Goal: Task Accomplishment & Management: Use online tool/utility

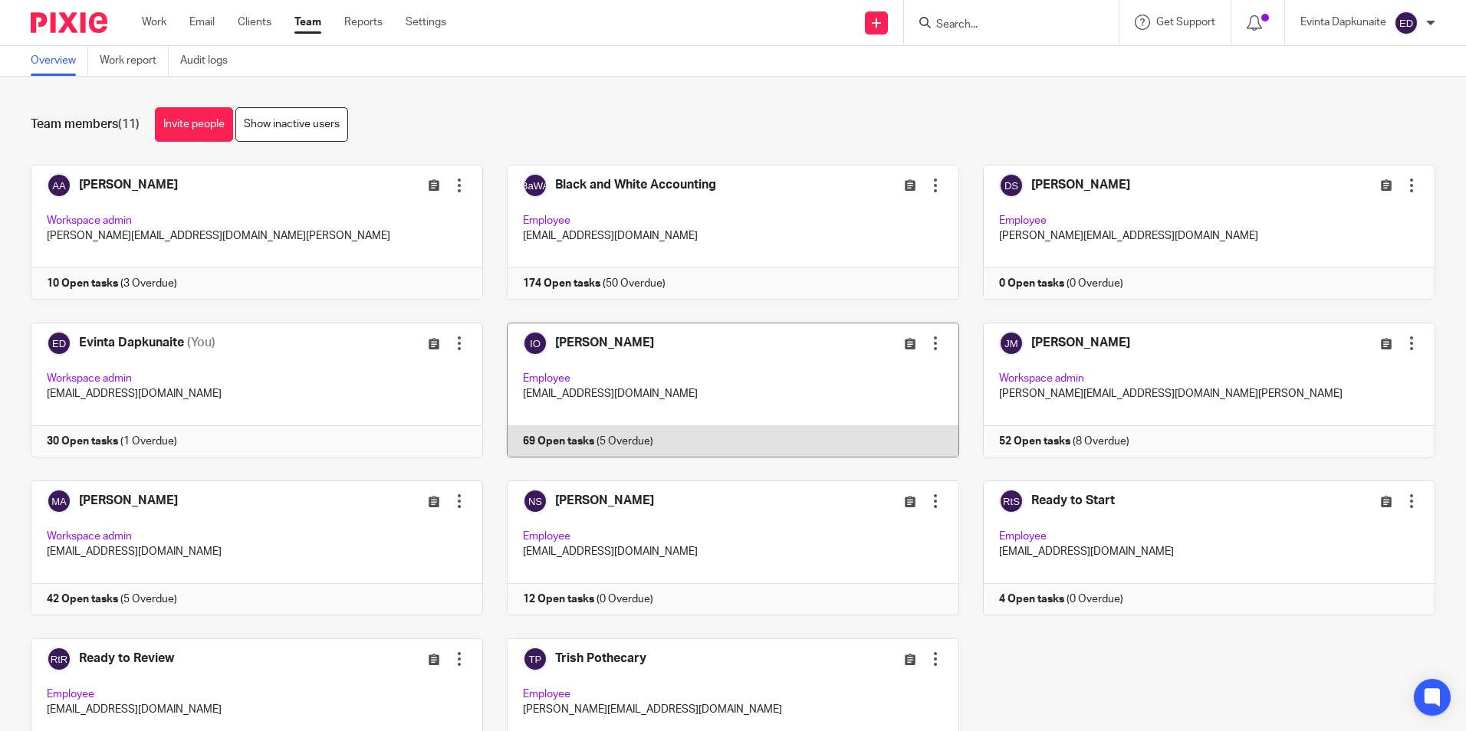
click at [657, 391] on link at bounding box center [721, 390] width 476 height 135
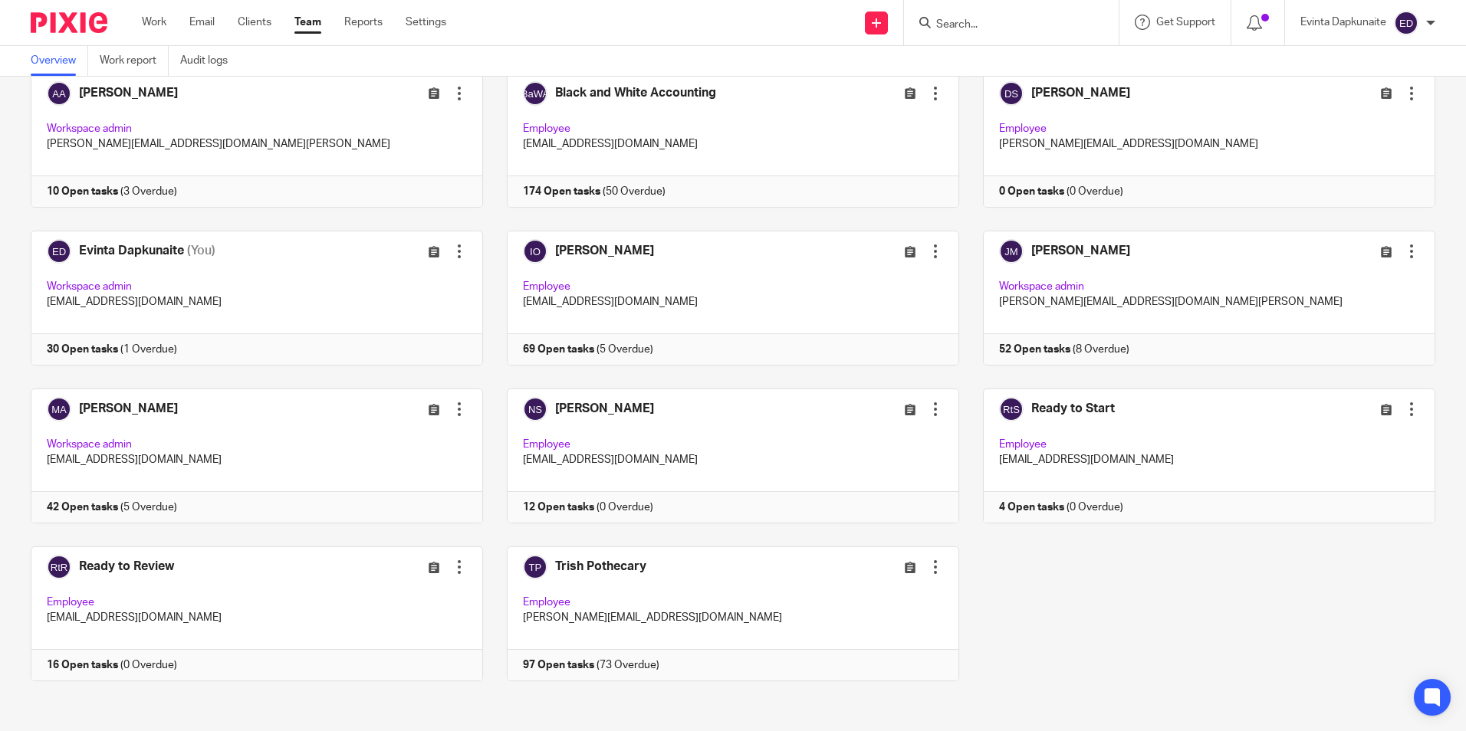
scroll to position [96, 0]
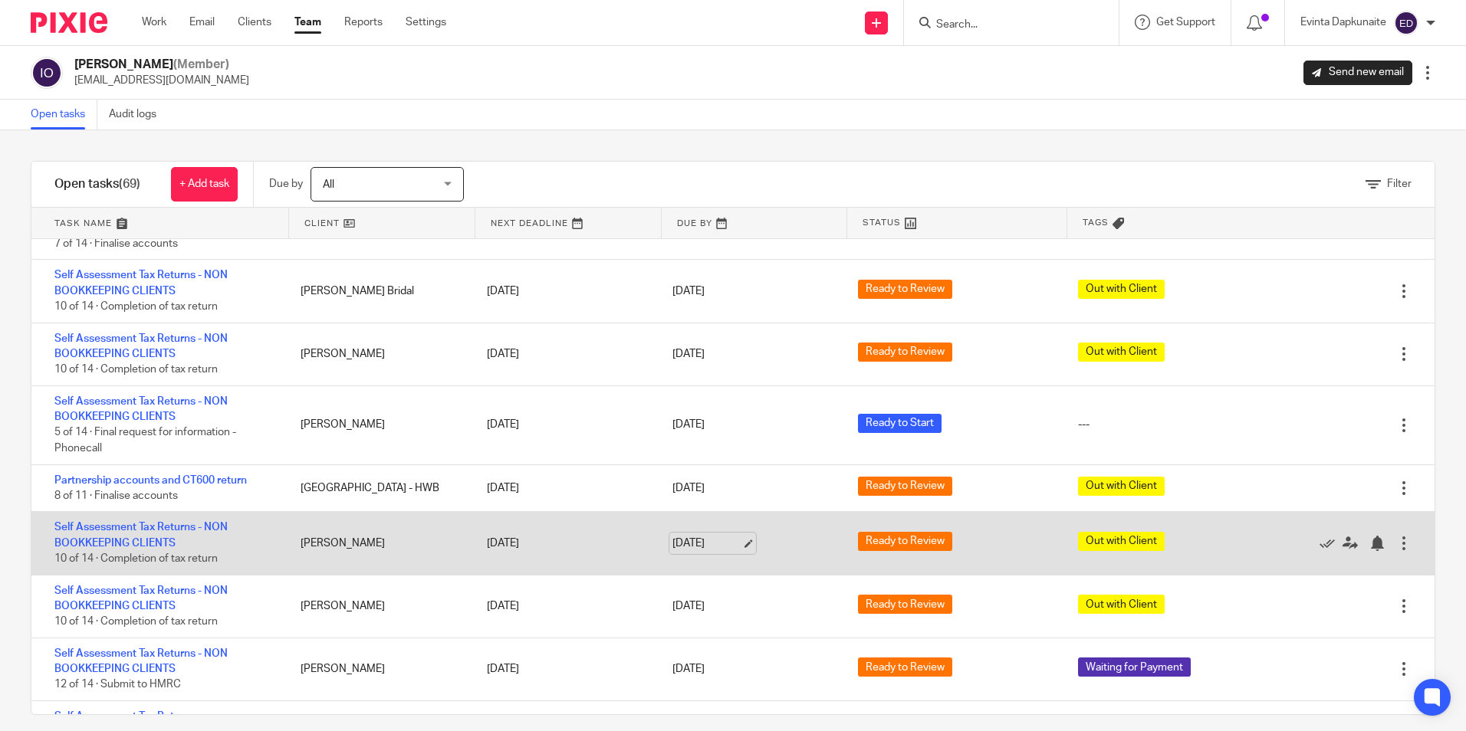
scroll to position [996, 0]
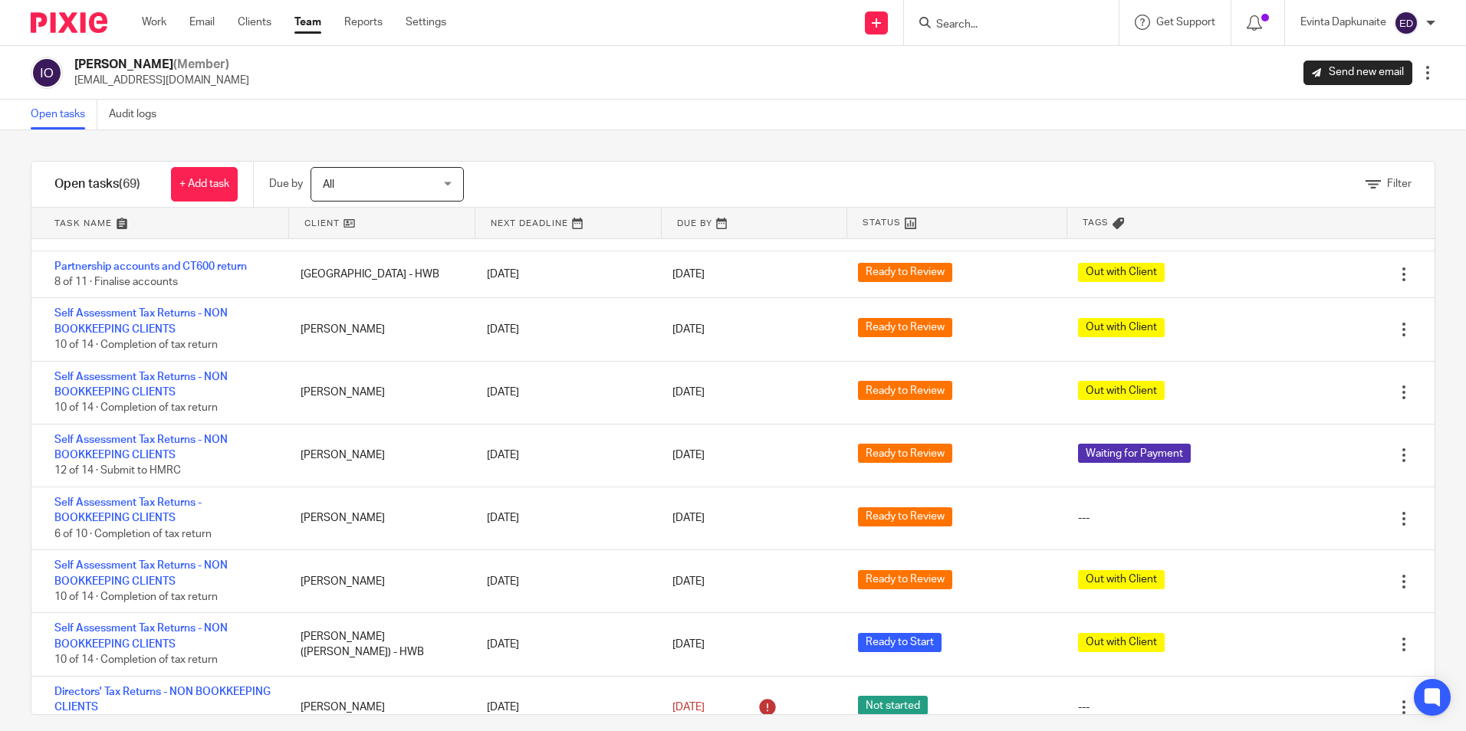
click at [957, 29] on input "Search" at bounding box center [1003, 25] width 138 height 14
type input "james fit"
click at [1012, 59] on link at bounding box center [1083, 65] width 304 height 35
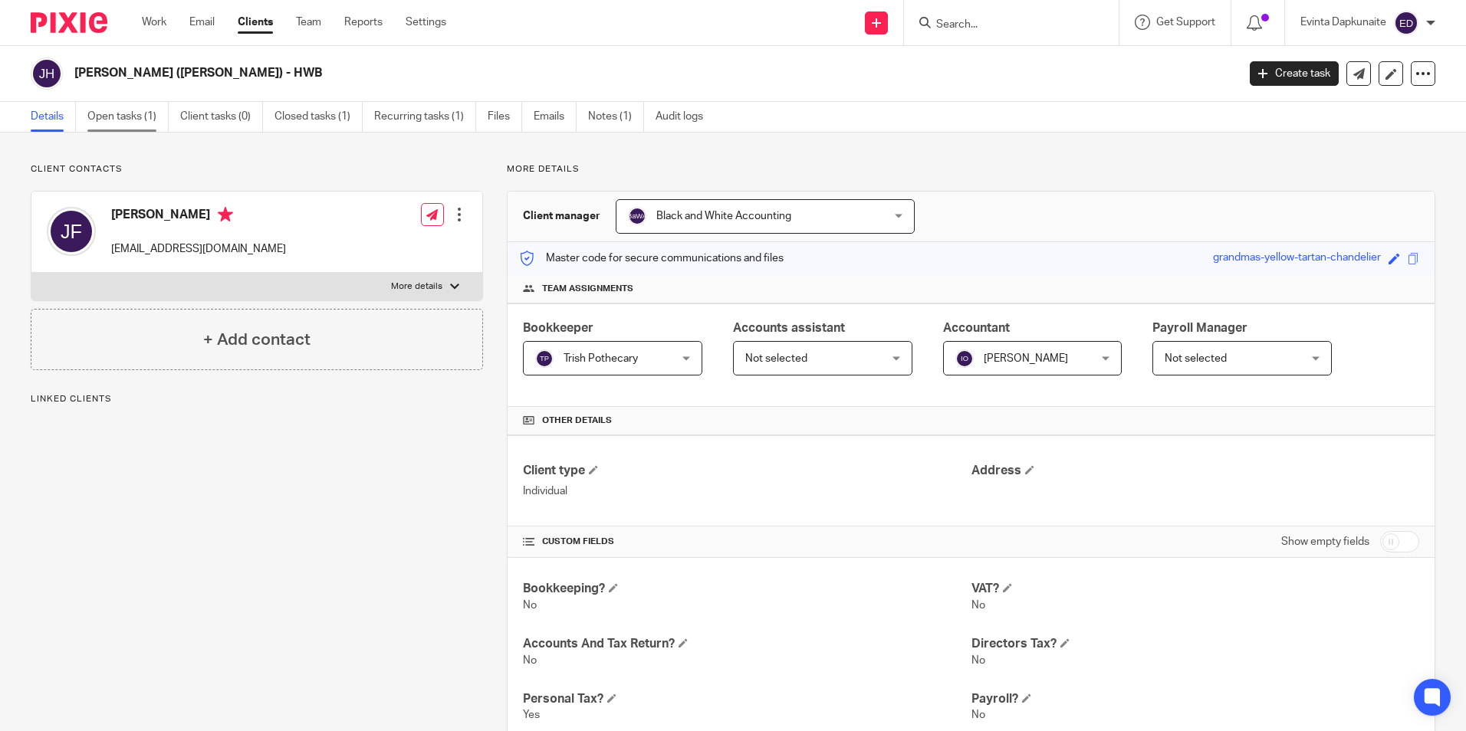
click at [136, 121] on link "Open tasks (1)" at bounding box center [127, 117] width 81 height 30
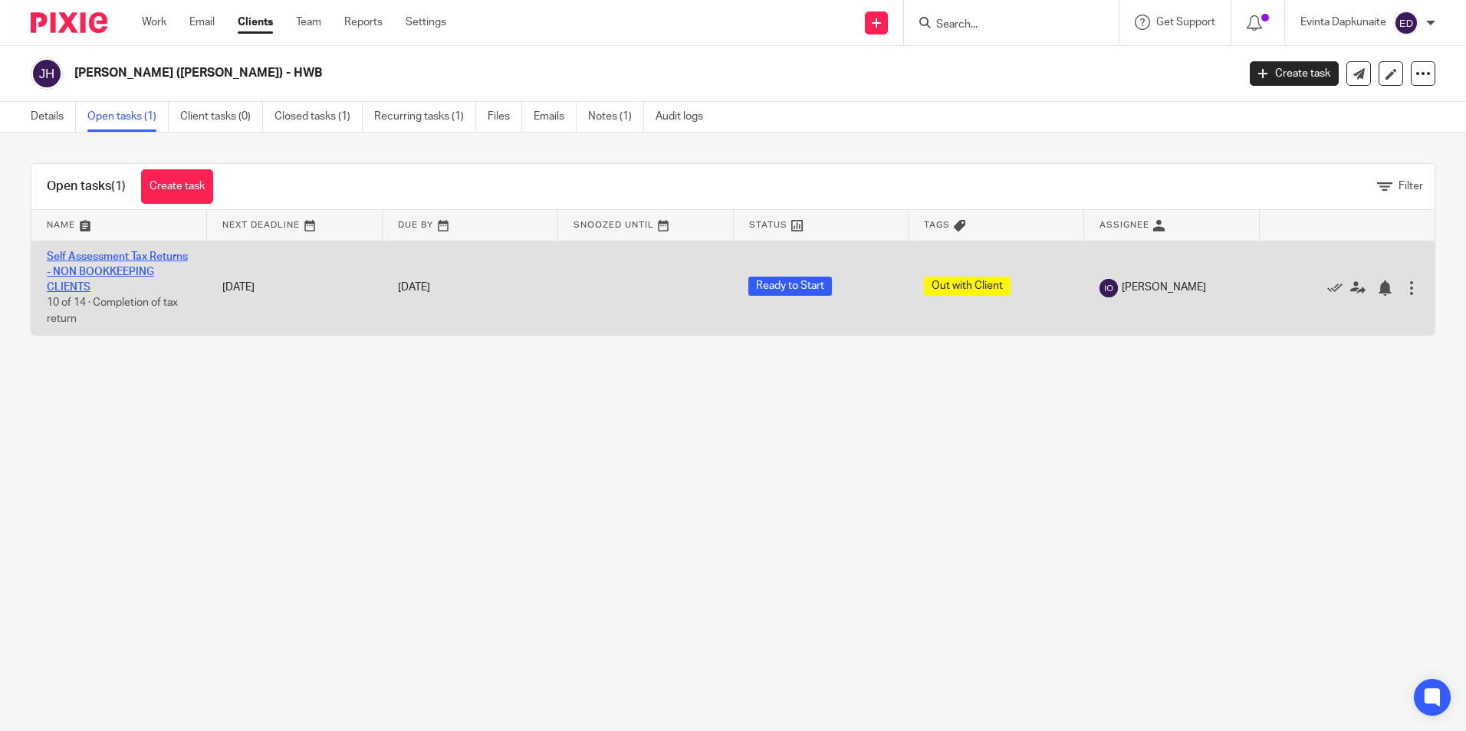
click at [105, 266] on link "Self Assessment Tax Returns - NON BOOKKEEPING CLIENTS" at bounding box center [117, 272] width 141 height 42
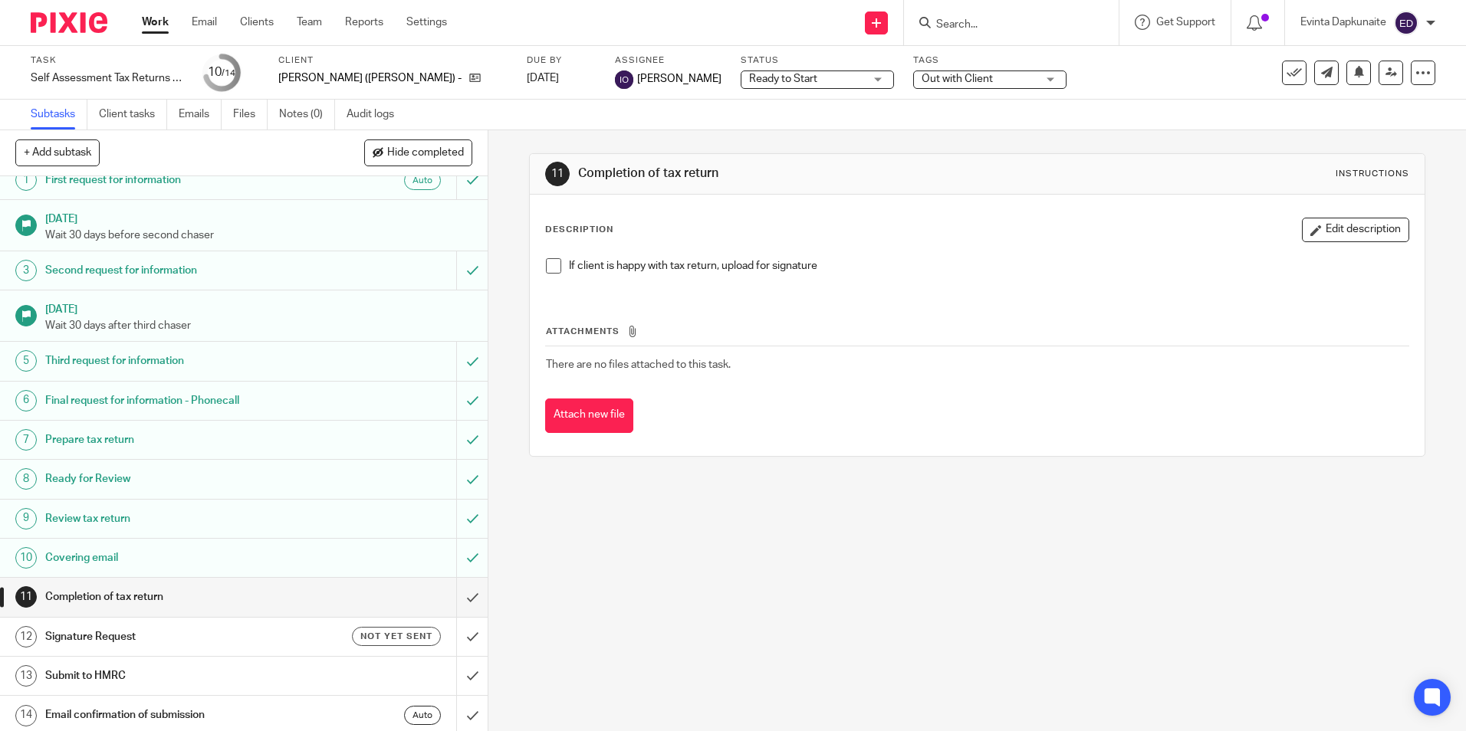
scroll to position [20, 0]
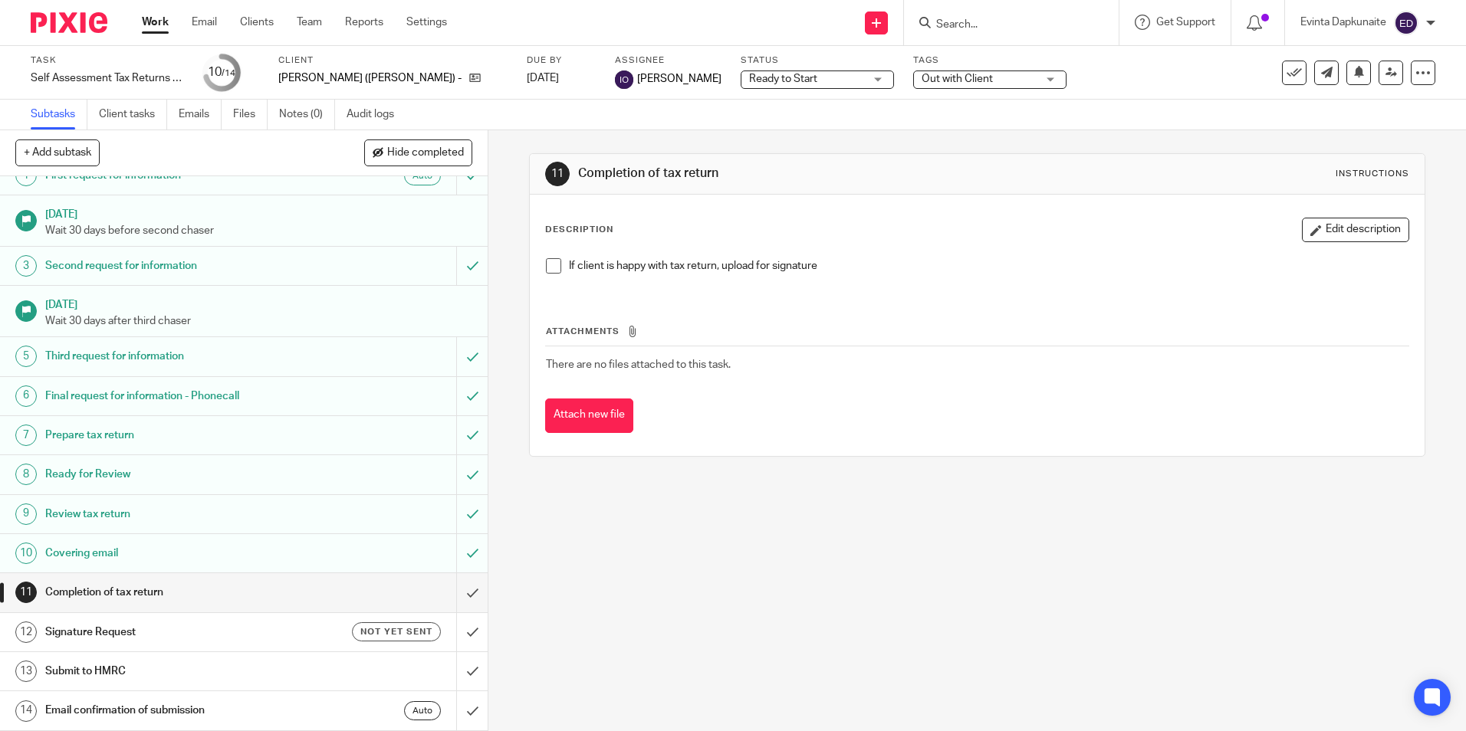
click at [548, 261] on span at bounding box center [553, 265] width 15 height 15
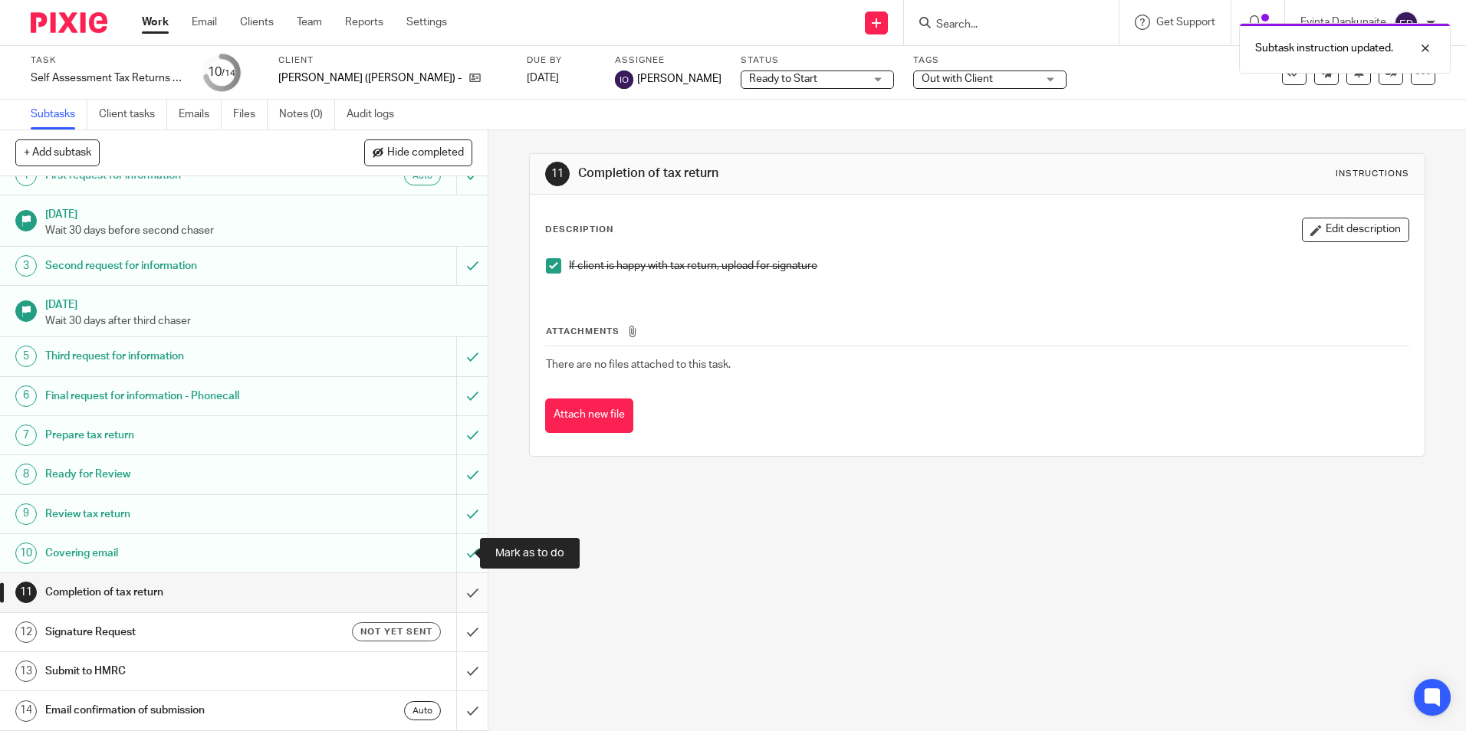
click at [456, 592] on input "submit" at bounding box center [243, 592] width 487 height 38
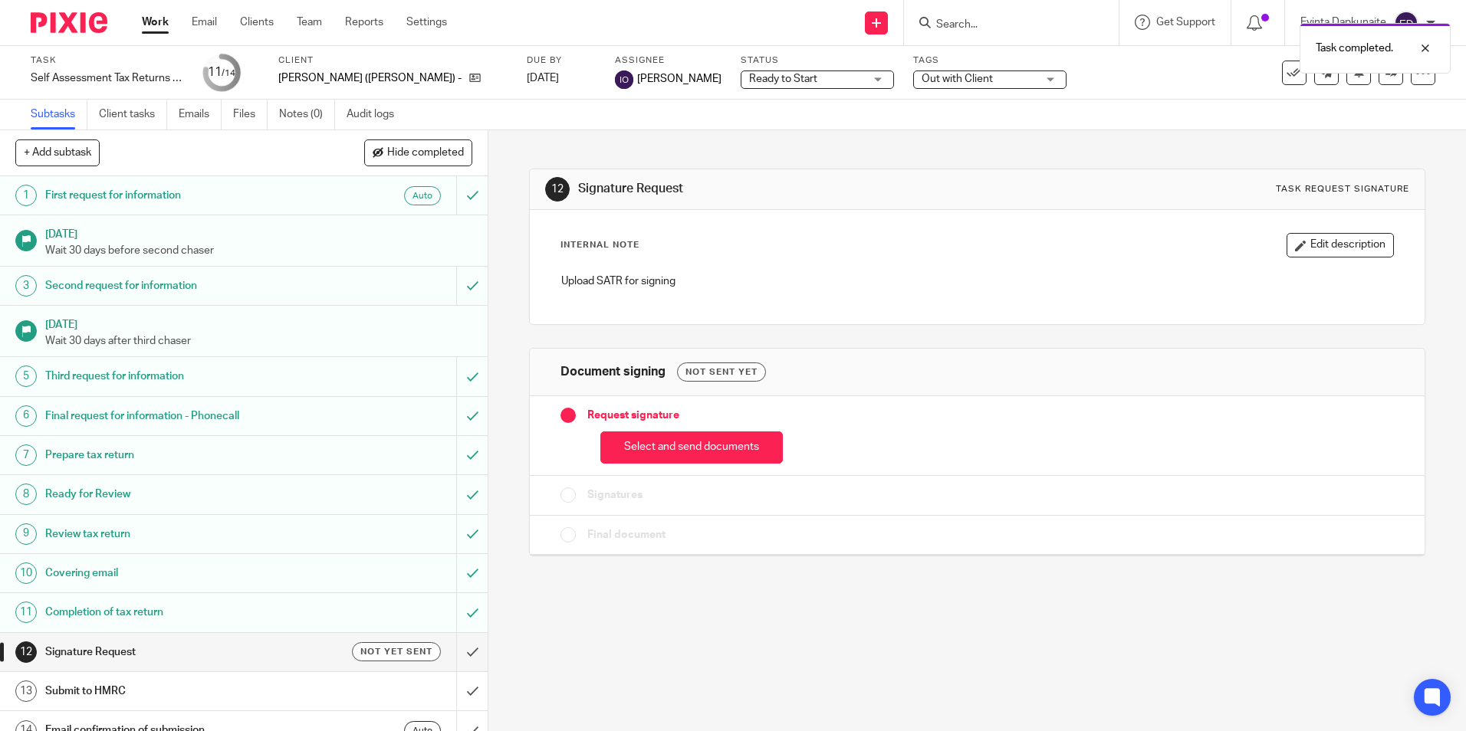
click at [981, 80] on span "Out with Client" at bounding box center [956, 79] width 71 height 11
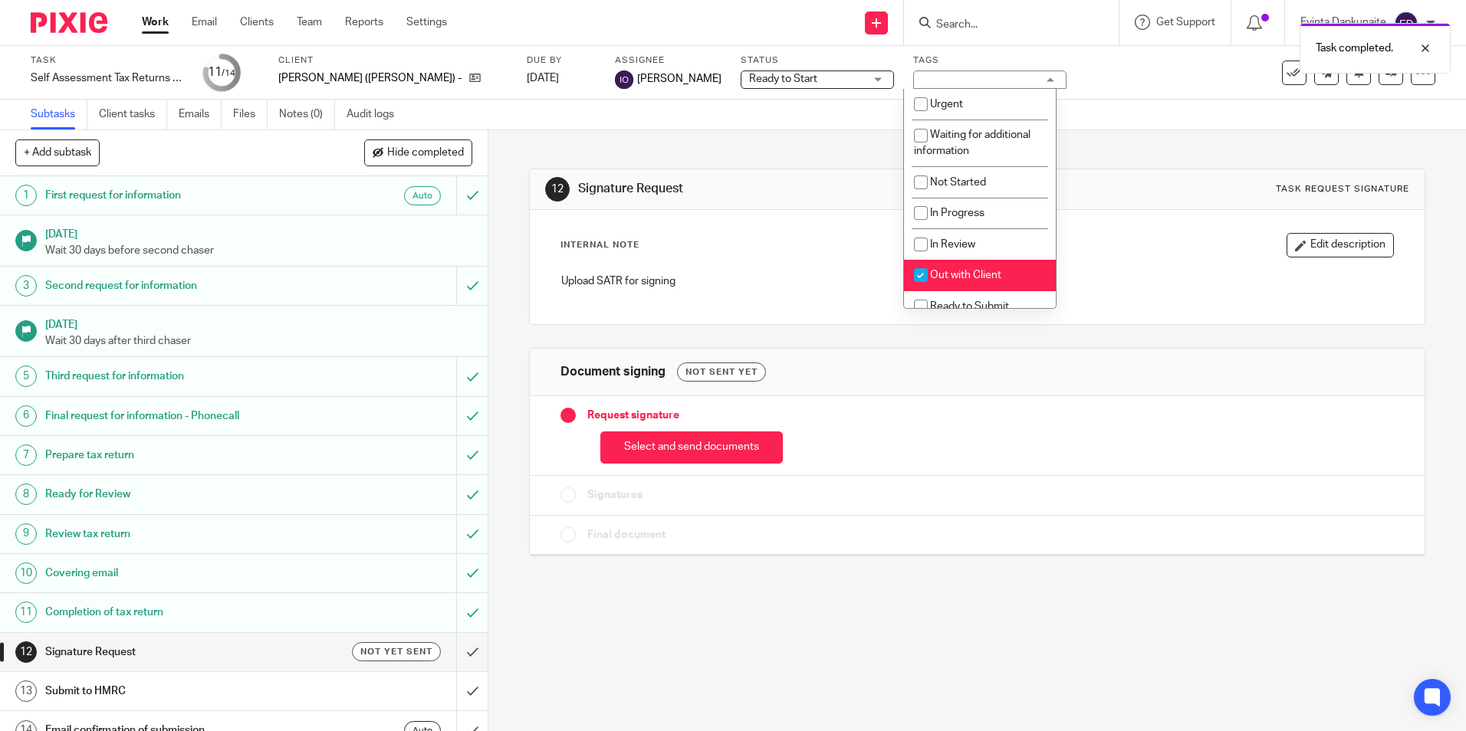
click at [961, 270] on span "Out with Client" at bounding box center [965, 275] width 71 height 11
checkbox input "false"
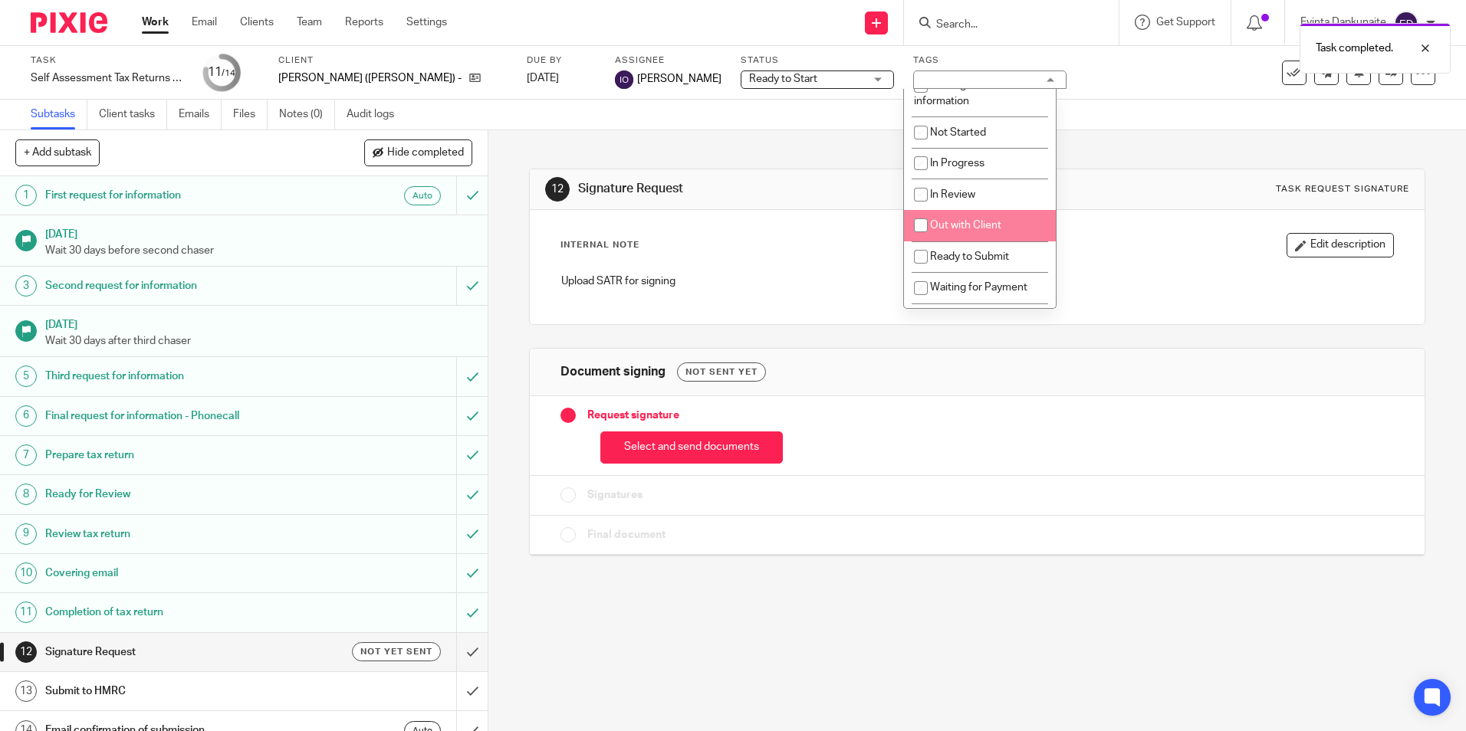
scroll to position [77, 0]
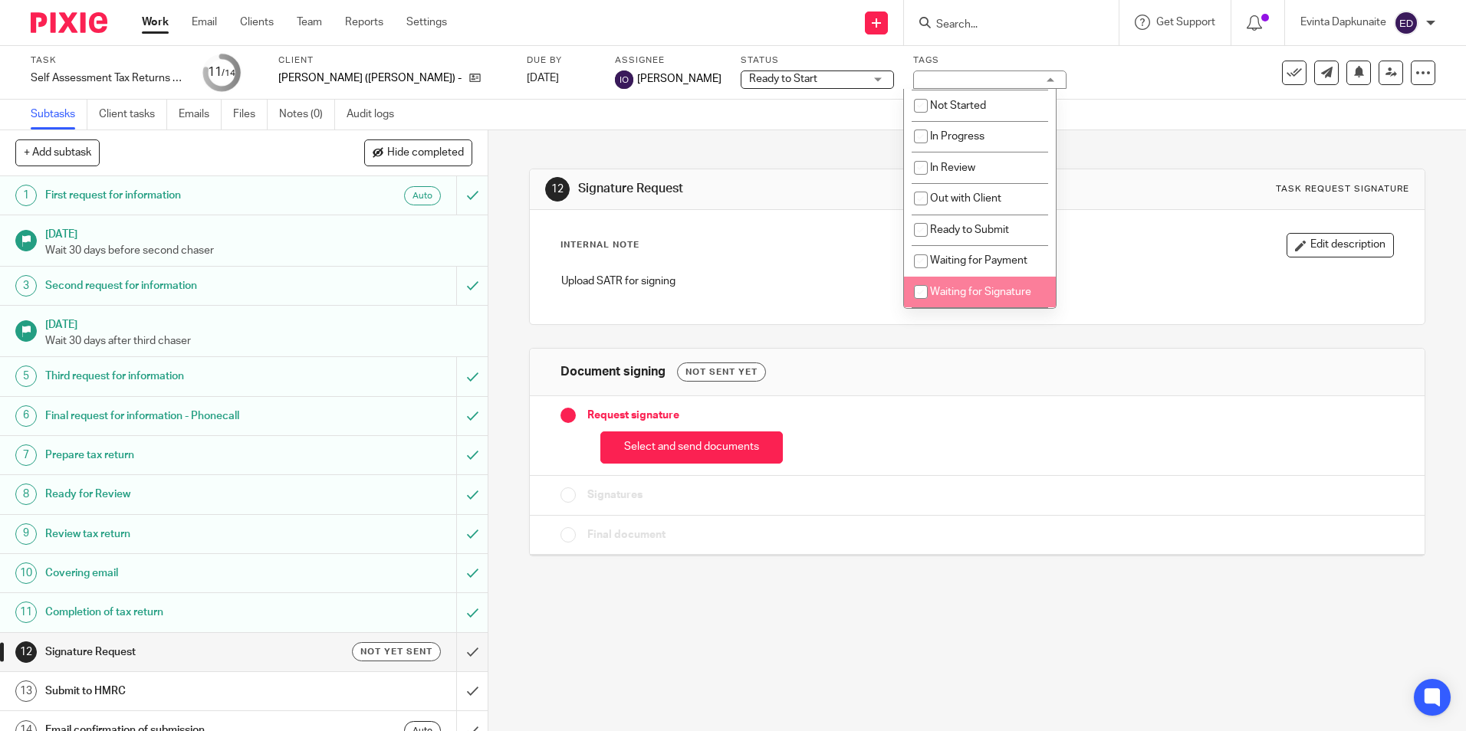
click at [934, 543] on div "Final document" at bounding box center [977, 535] width 894 height 39
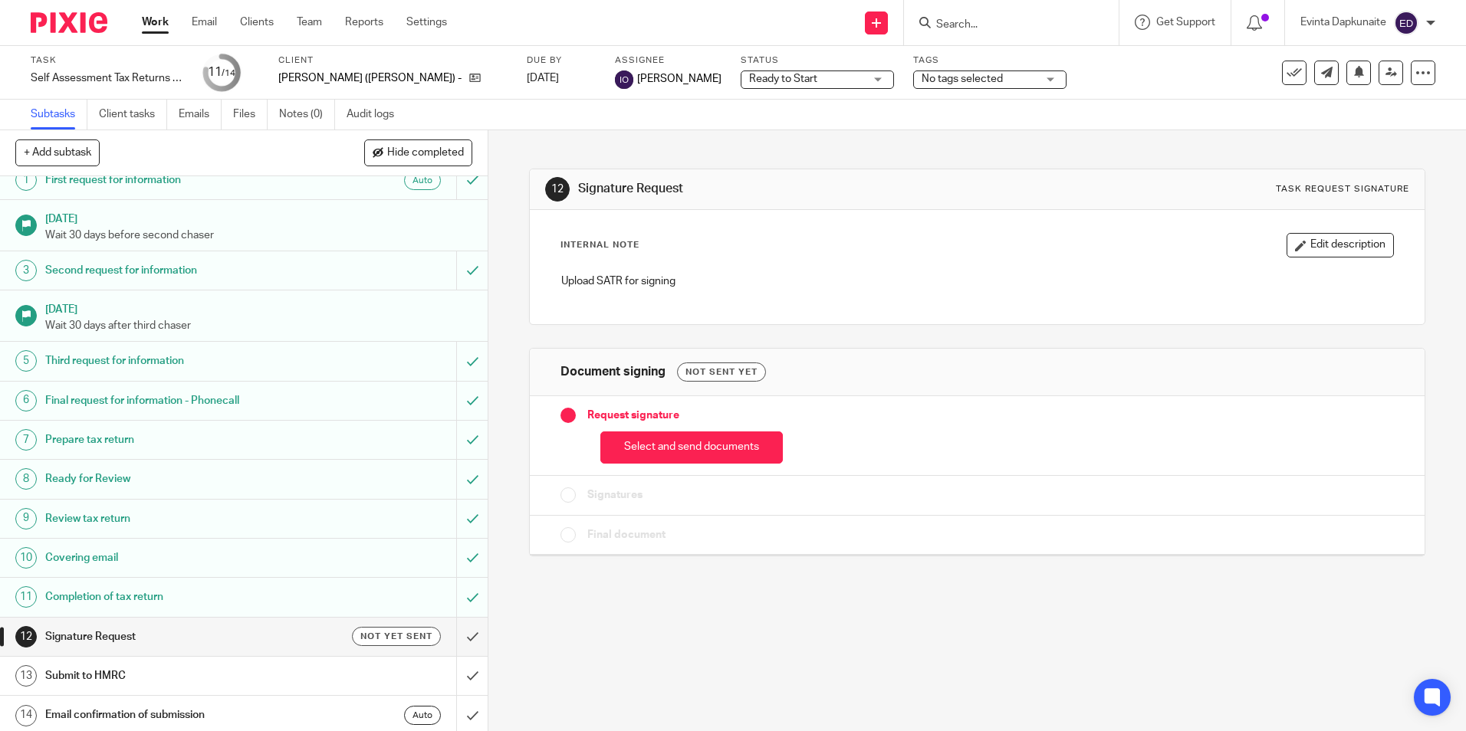
scroll to position [20, 0]
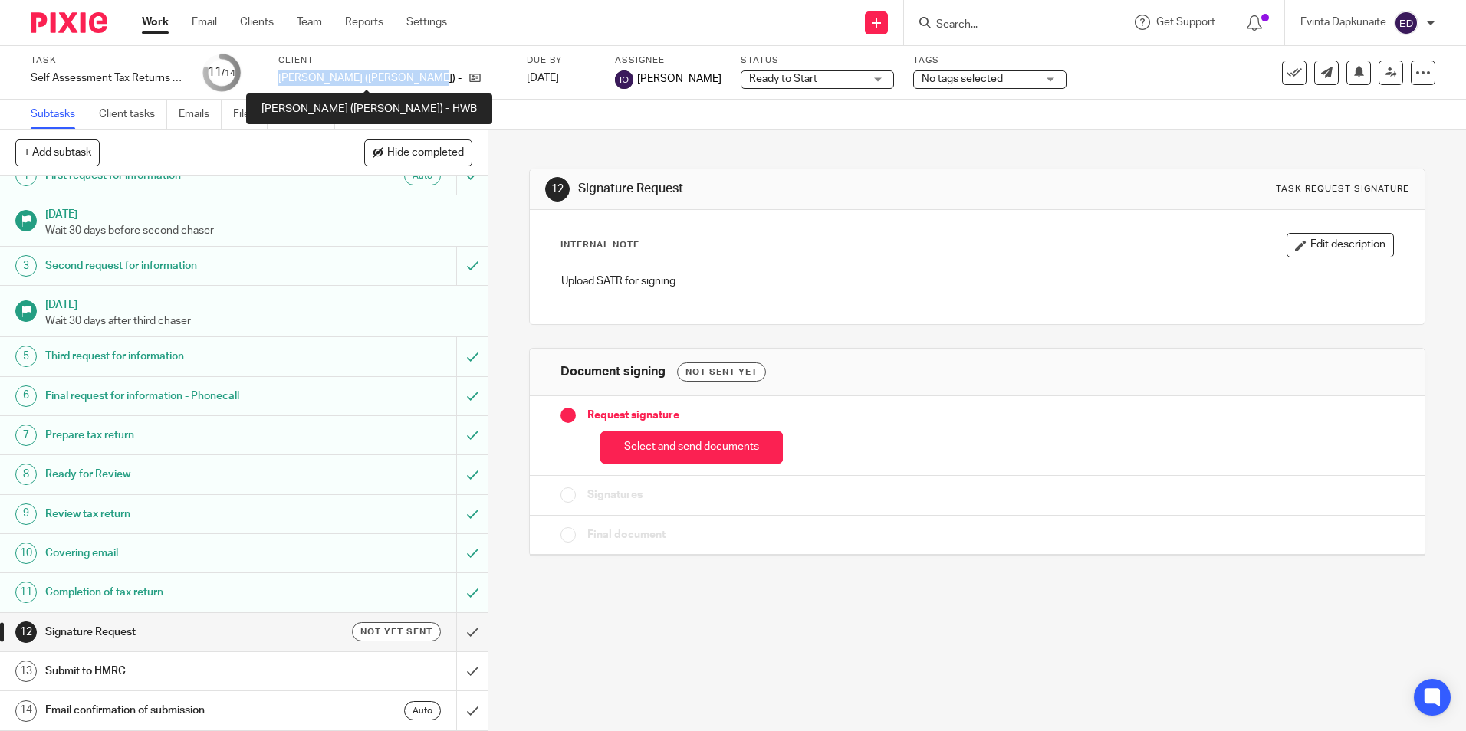
drag, startPoint x: 354, startPoint y: 76, endPoint x: 415, endPoint y: 76, distance: 61.3
click at [415, 76] on p "[PERSON_NAME] ([PERSON_NAME]) - HWB" at bounding box center [369, 78] width 183 height 15
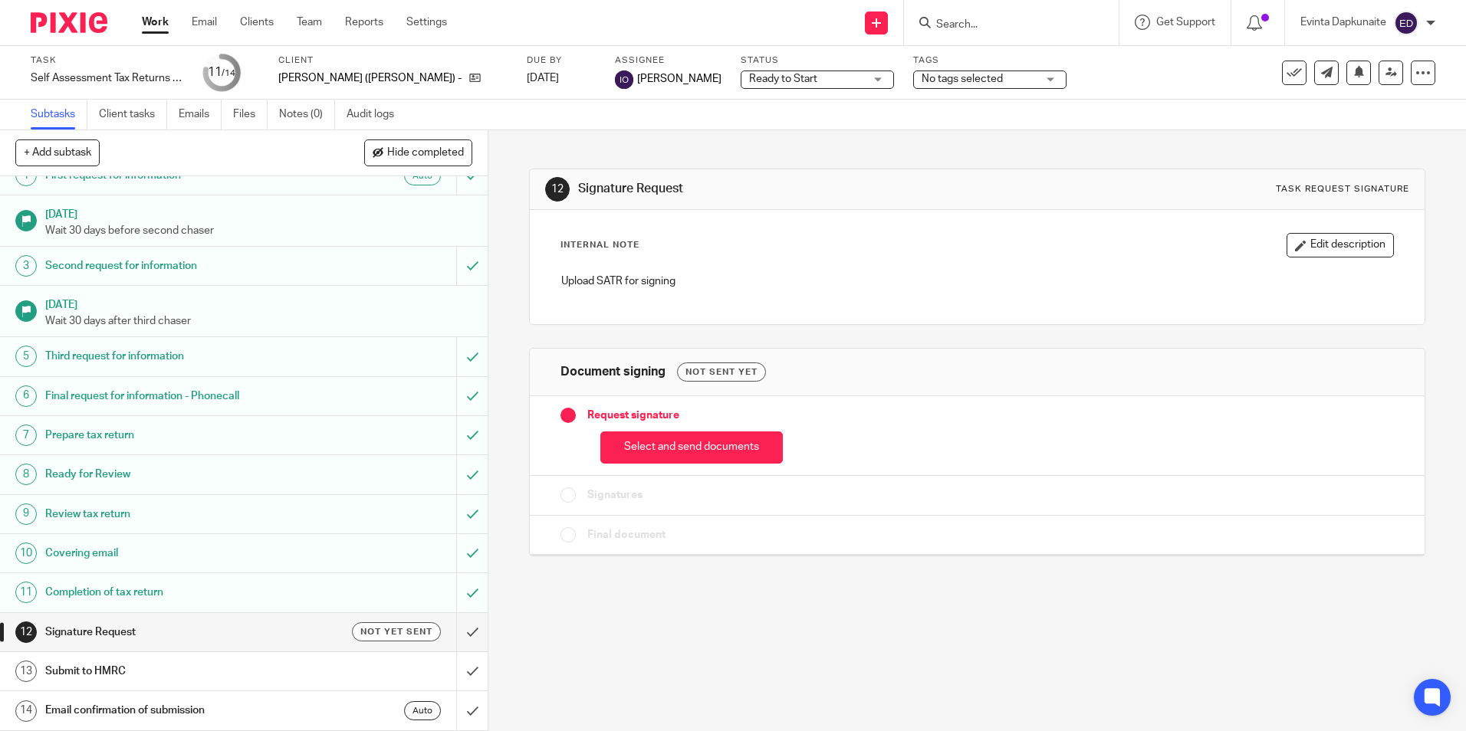
click at [1050, 352] on div "Document signing Not sent yet" at bounding box center [977, 373] width 894 height 48
click at [1013, 28] on input "Search" at bounding box center [1003, 25] width 138 height 14
type input "[PERSON_NAME]"
click at [1009, 57] on link at bounding box center [1077, 65] width 292 height 35
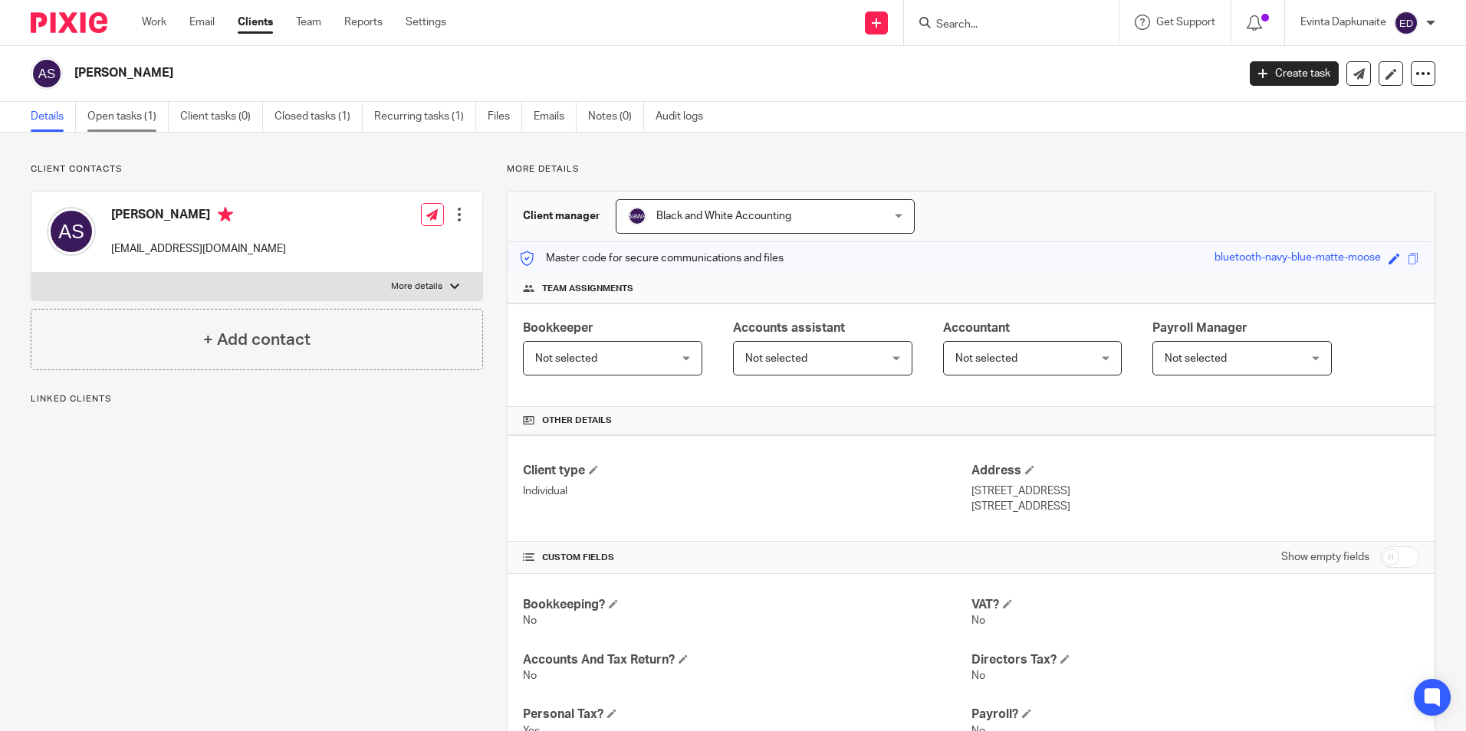
click at [145, 121] on link "Open tasks (1)" at bounding box center [127, 117] width 81 height 30
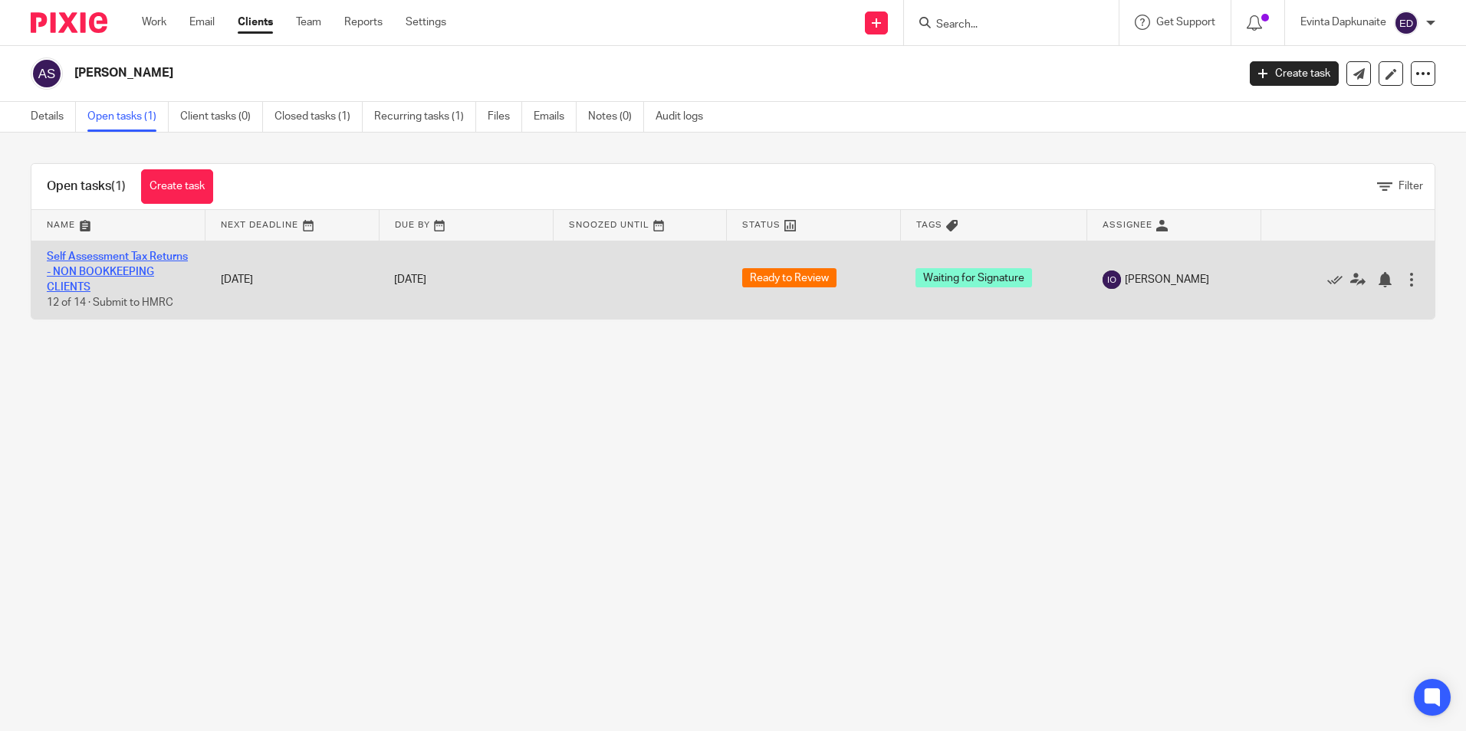
click at [102, 251] on link "Self Assessment Tax Returns - NON BOOKKEEPING CLIENTS" at bounding box center [117, 272] width 141 height 42
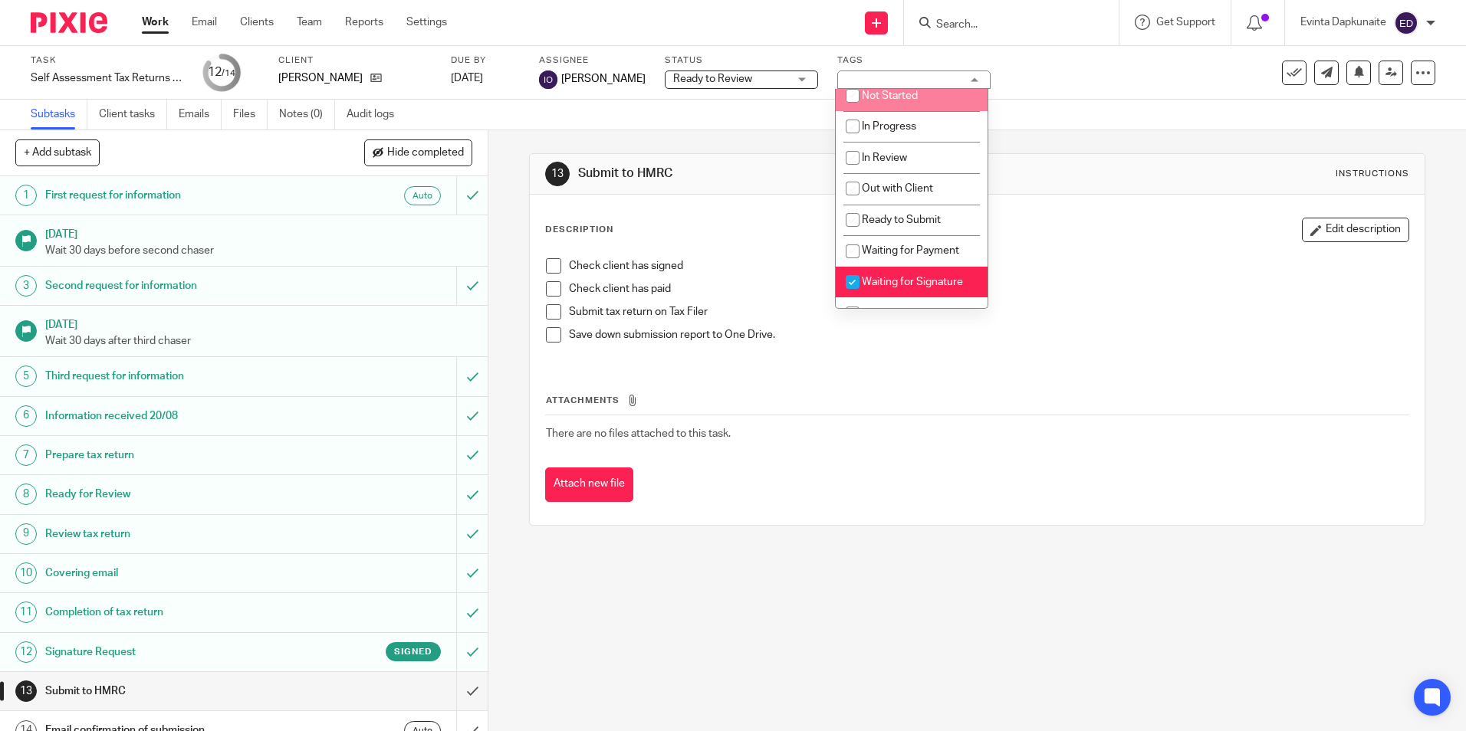
scroll to position [201, 0]
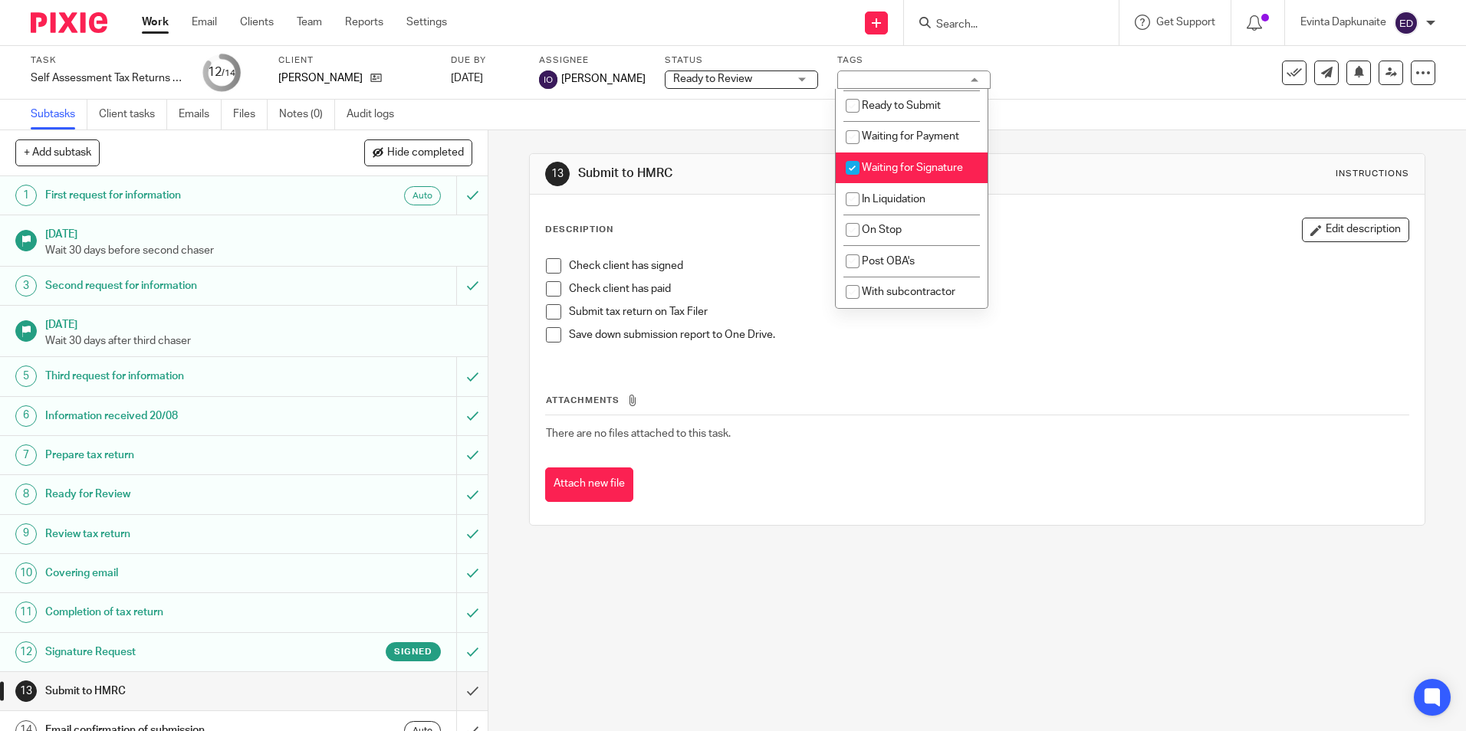
click at [917, 159] on li "Waiting for Signature" at bounding box center [911, 168] width 152 height 31
checkbox input "false"
click at [922, 132] on span "Waiting for Payment" at bounding box center [910, 136] width 97 height 11
checkbox input "true"
click at [1099, 129] on div "Subtasks Client tasks Emails Files Notes (0) Audit logs" at bounding box center [733, 115] width 1466 height 31
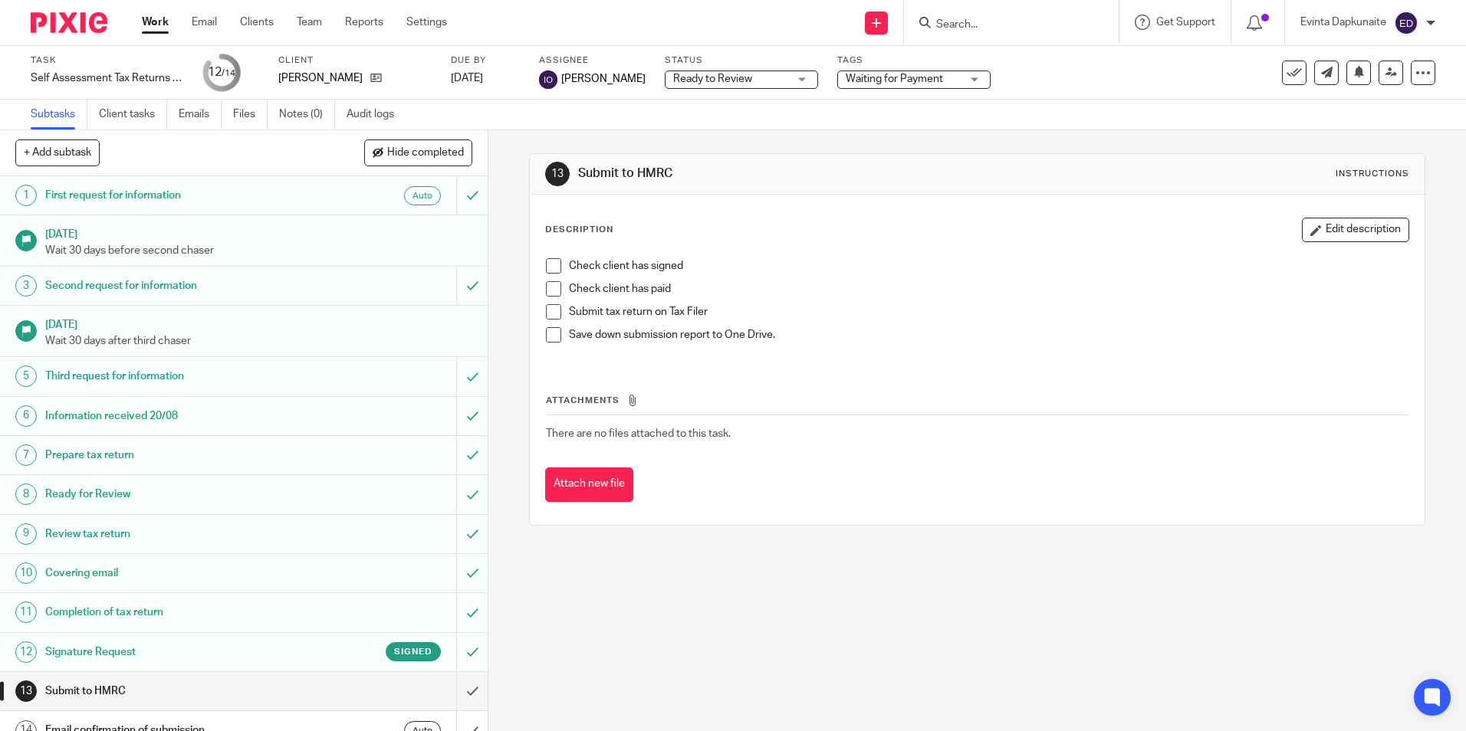
click at [293, 25] on ul "Work Email Clients Team Reports Settings" at bounding box center [306, 22] width 328 height 15
click at [296, 24] on ul "Work Email Clients Team Reports Settings" at bounding box center [306, 22] width 328 height 15
click at [303, 19] on link "Team" at bounding box center [309, 22] width 25 height 15
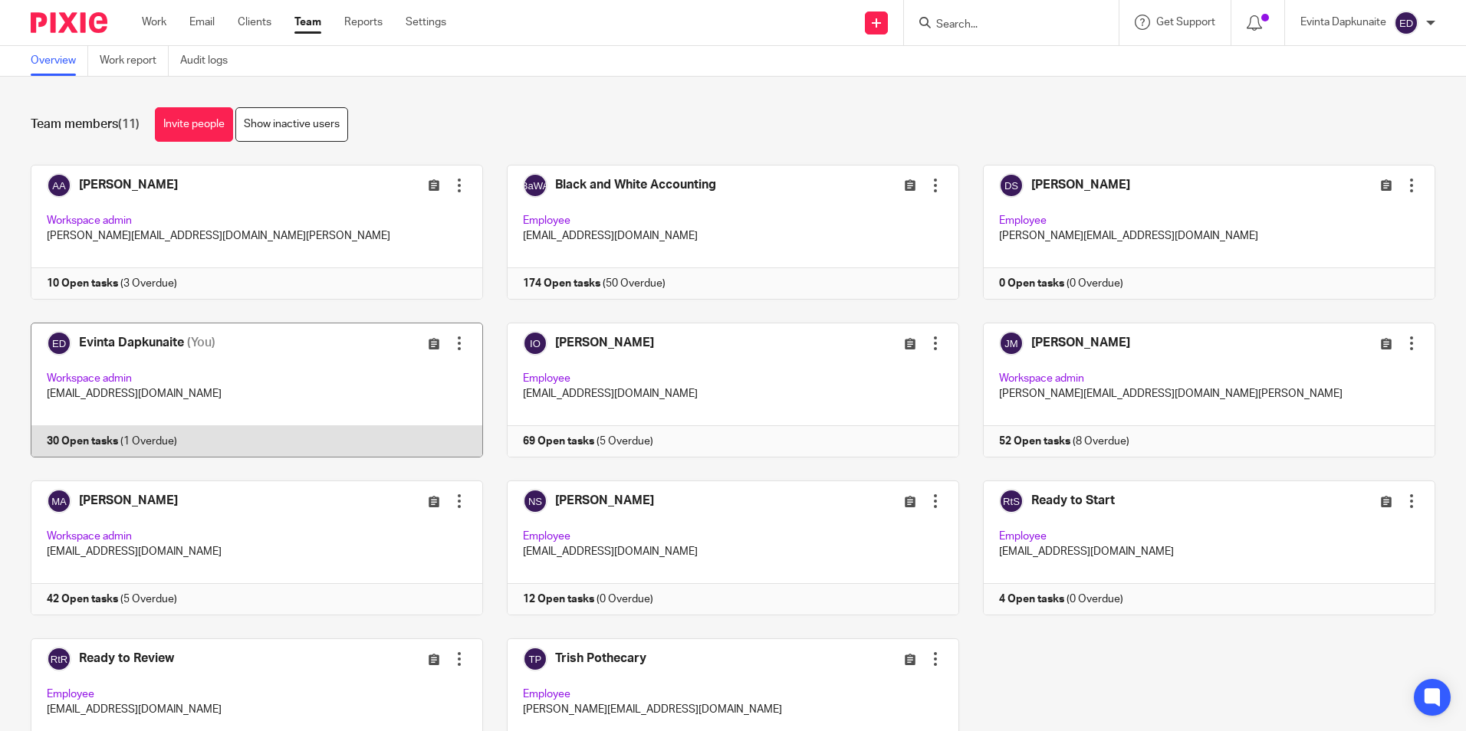
scroll to position [96, 0]
